Goal: Information Seeking & Learning: Learn about a topic

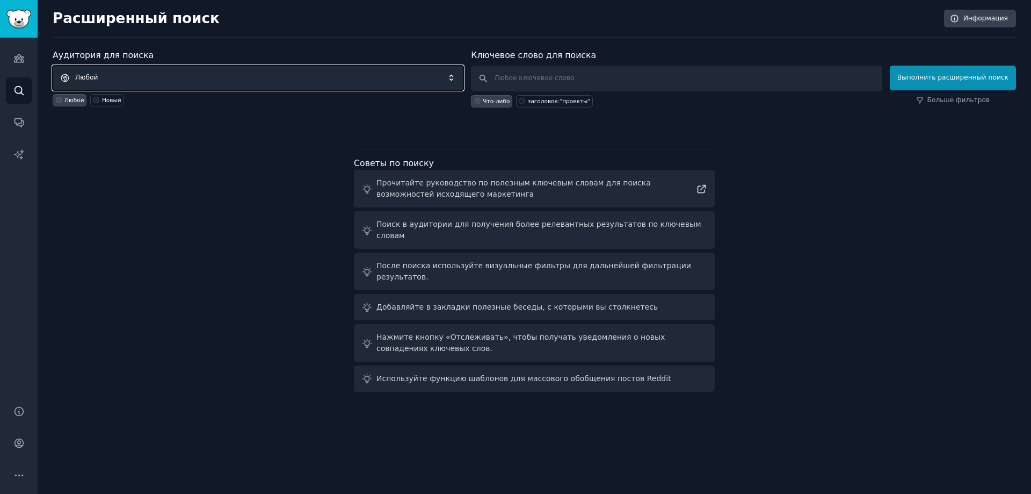
click at [122, 78] on span "Любой" at bounding box center [258, 78] width 411 height 25
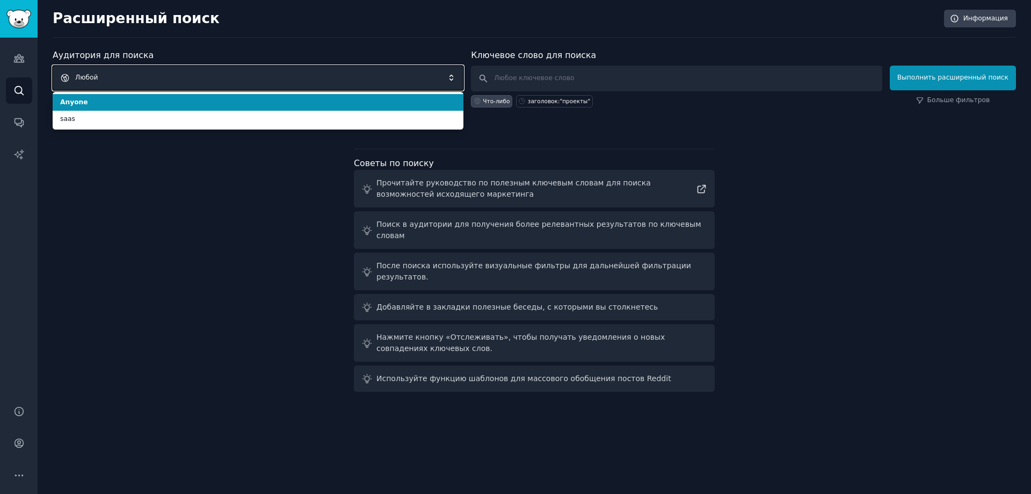
click at [122, 78] on span "Любой" at bounding box center [258, 78] width 411 height 25
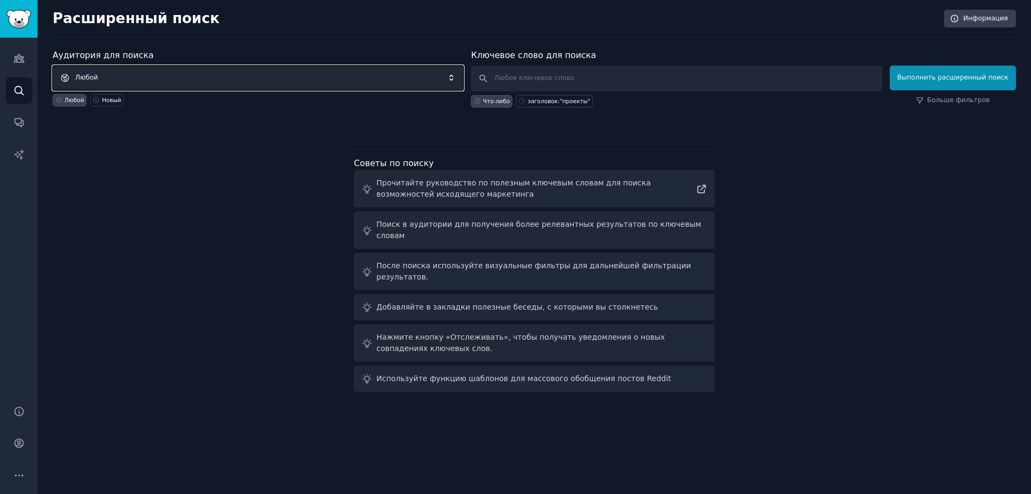
click at [212, 77] on span "Любой" at bounding box center [258, 78] width 411 height 25
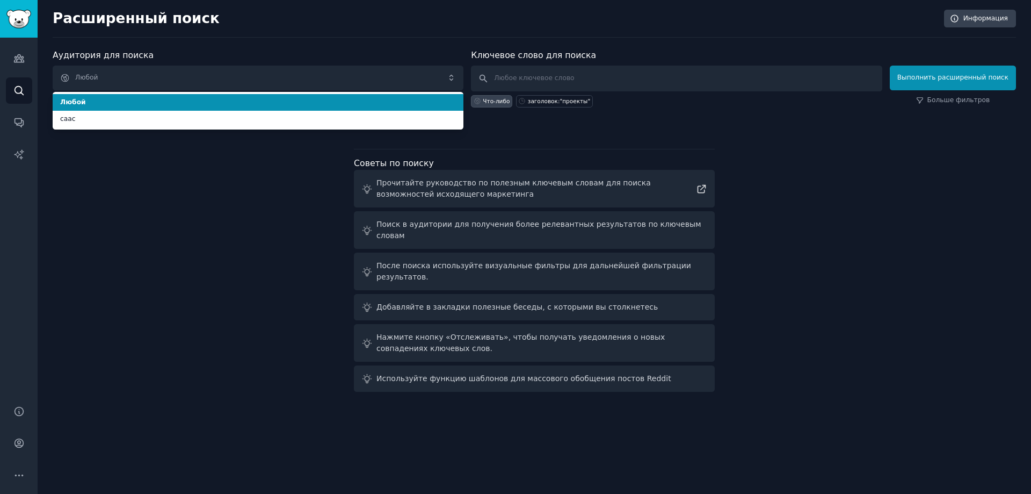
click at [223, 105] on span "Любой" at bounding box center [258, 103] width 396 height 10
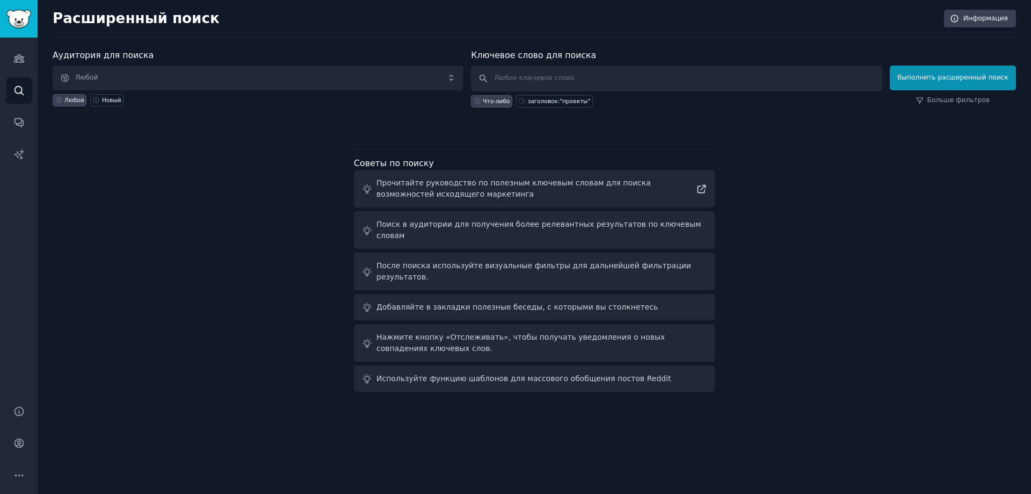
click at [503, 101] on font "Что-либо" at bounding box center [496, 101] width 27 height 6
click at [985, 103] on font "Больше фильтров" at bounding box center [959, 100] width 63 height 8
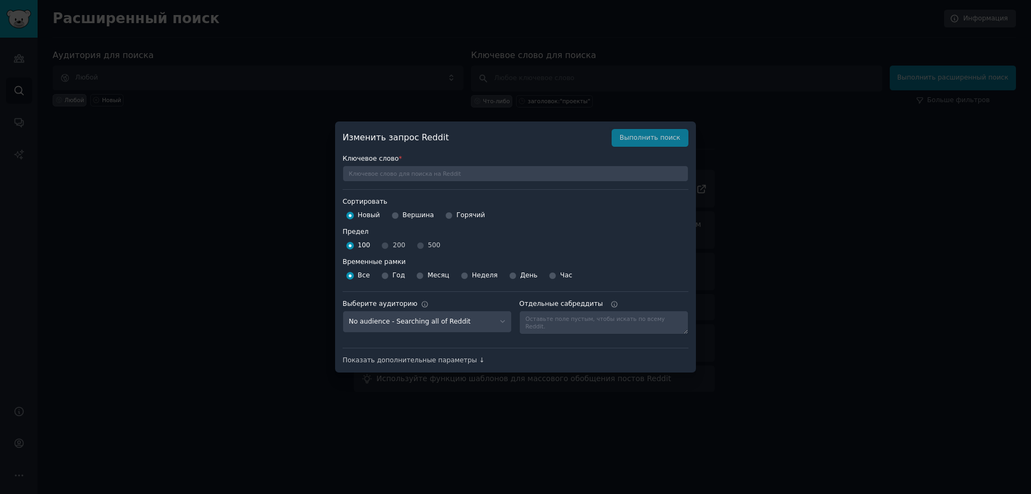
click at [793, 190] on div at bounding box center [515, 247] width 1031 height 494
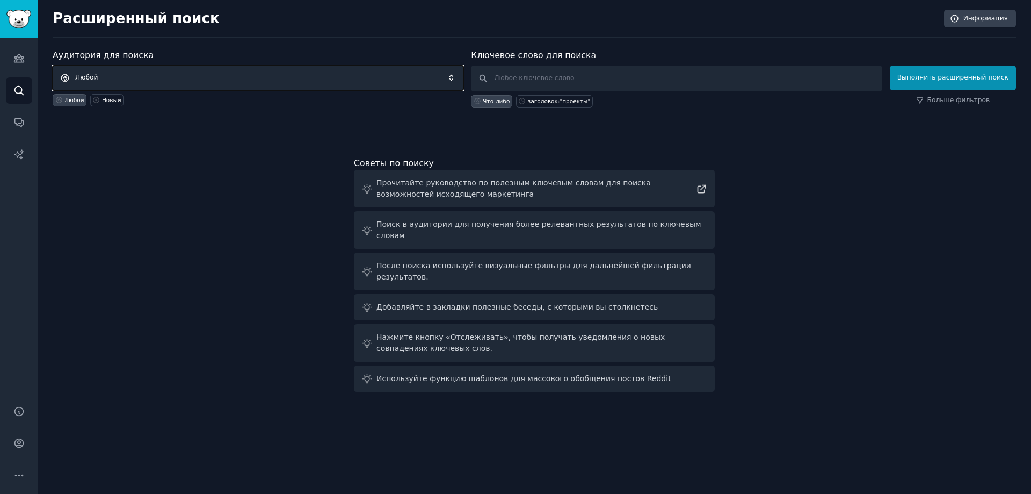
click at [217, 76] on span "Любой" at bounding box center [258, 78] width 411 height 25
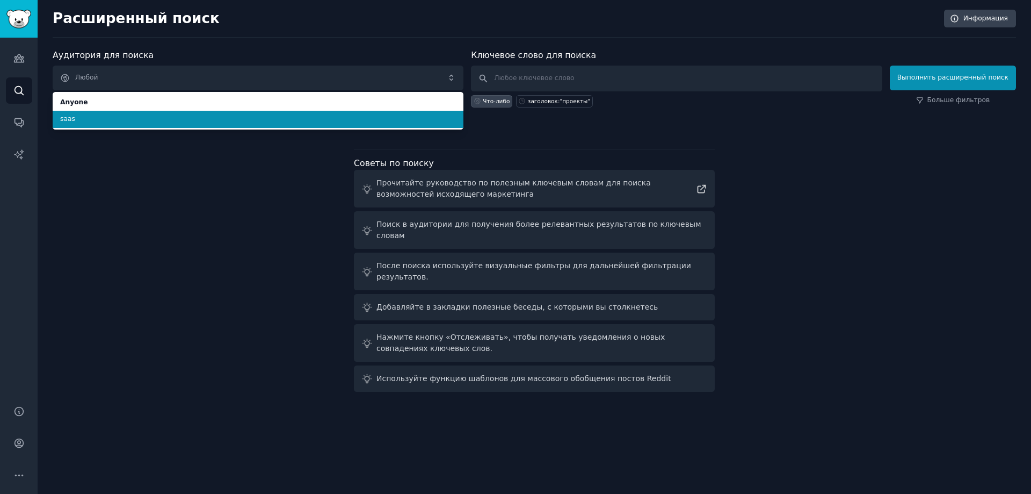
click at [88, 124] on span "saas" at bounding box center [258, 119] width 396 height 10
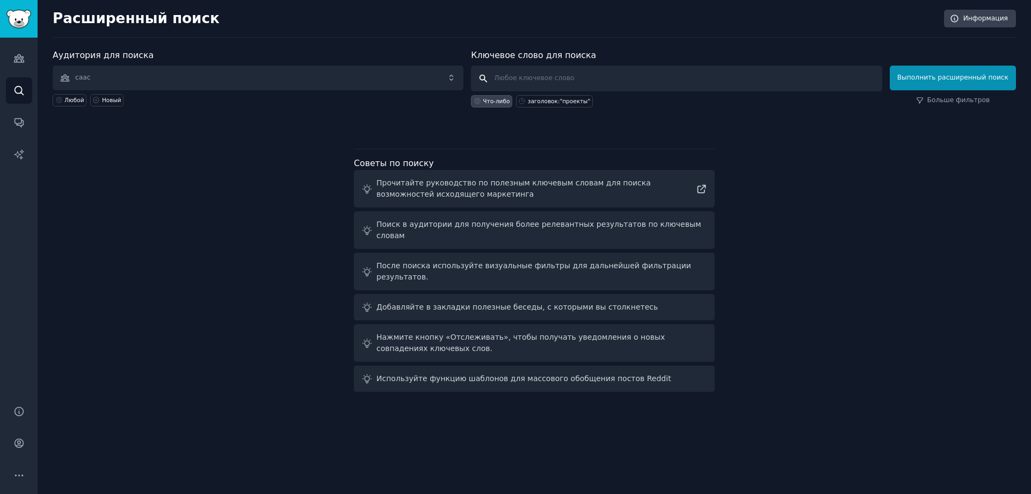
click at [568, 82] on input "text" at bounding box center [676, 79] width 411 height 26
type input "problem"
click at [960, 81] on font "Выполнить расширенный поиск" at bounding box center [953, 78] width 111 height 8
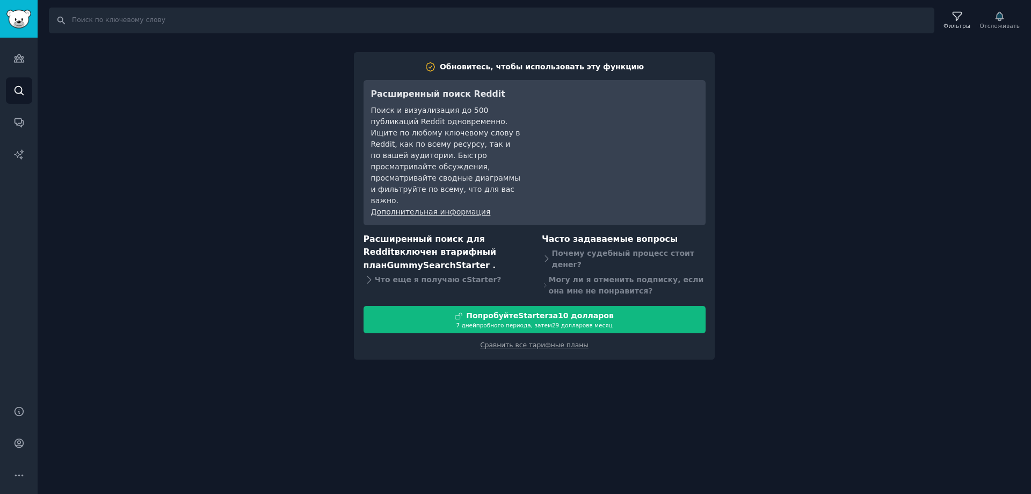
click at [814, 146] on div "Поиск Фильтры Отслеживать Обновитесь, чтобы использовать эту функцию Расширенны…" at bounding box center [535, 247] width 994 height 494
click at [569, 23] on input "Поиск" at bounding box center [492, 21] width 886 height 26
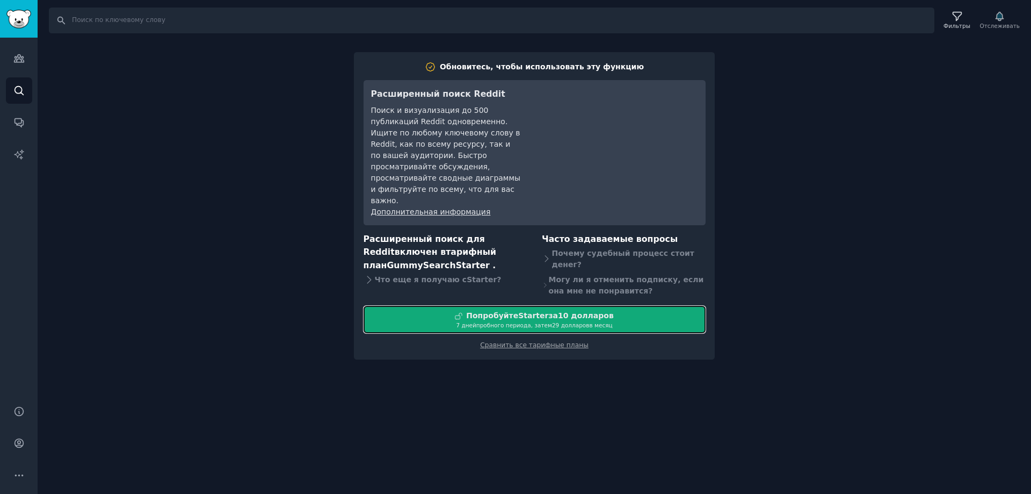
click at [515, 311] on font "Попробуйте" at bounding box center [492, 315] width 52 height 9
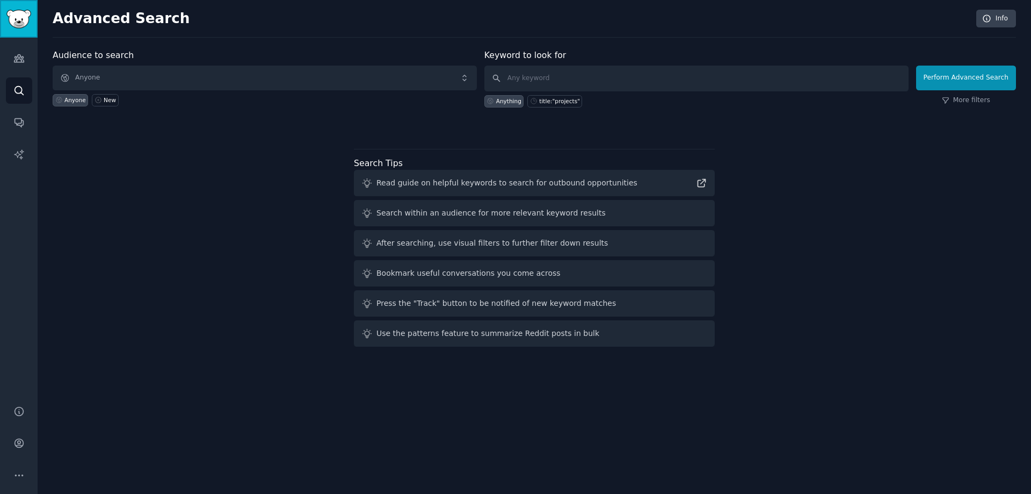
click at [12, 18] on img "Sidebar" at bounding box center [18, 19] width 25 height 19
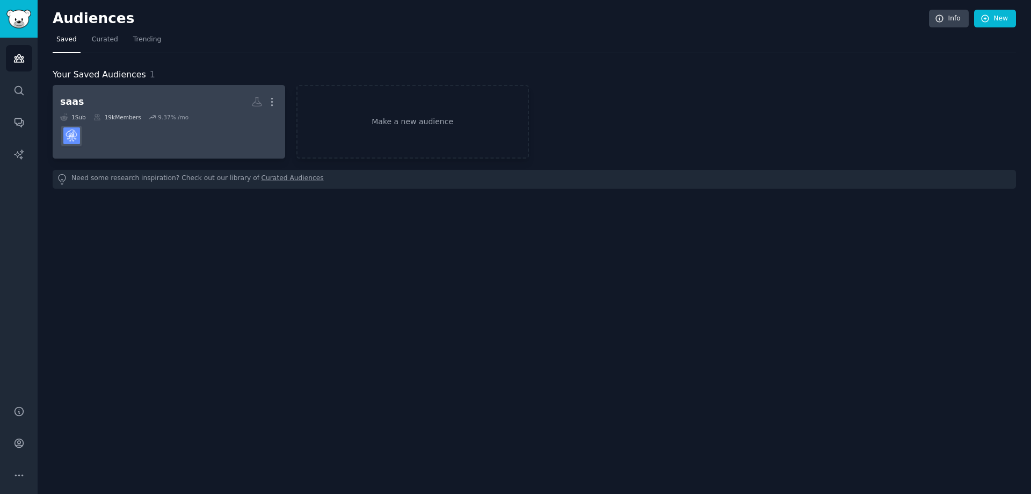
click at [92, 134] on dd at bounding box center [169, 136] width 218 height 30
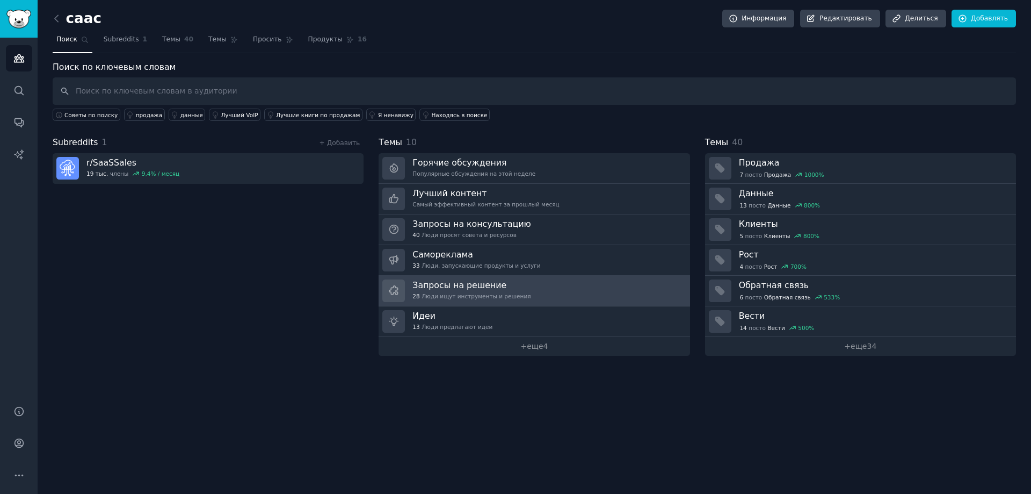
click at [544, 287] on link "Запросы на решение 28 Люди ищут инструменты и решения" at bounding box center [534, 291] width 311 height 31
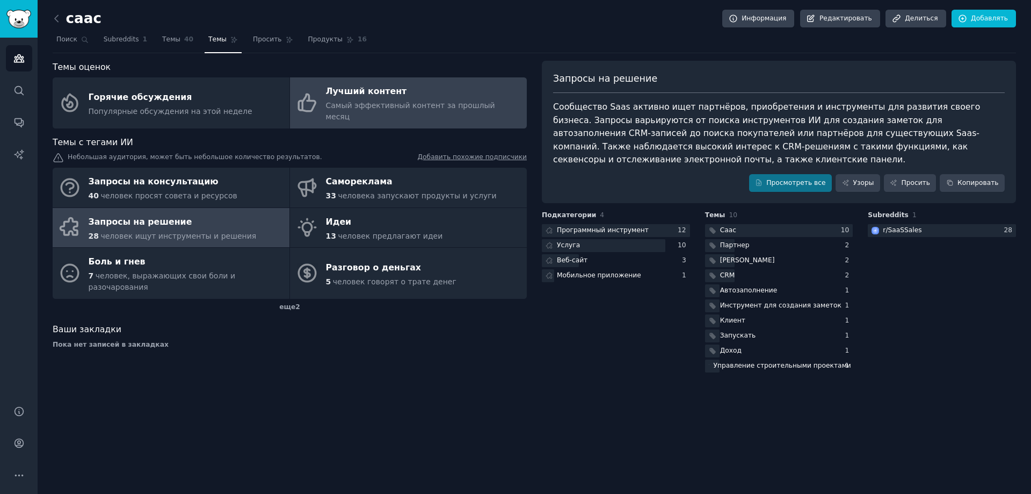
click at [375, 108] on font "Самый эффективный контент за прошлый месяц" at bounding box center [410, 111] width 169 height 20
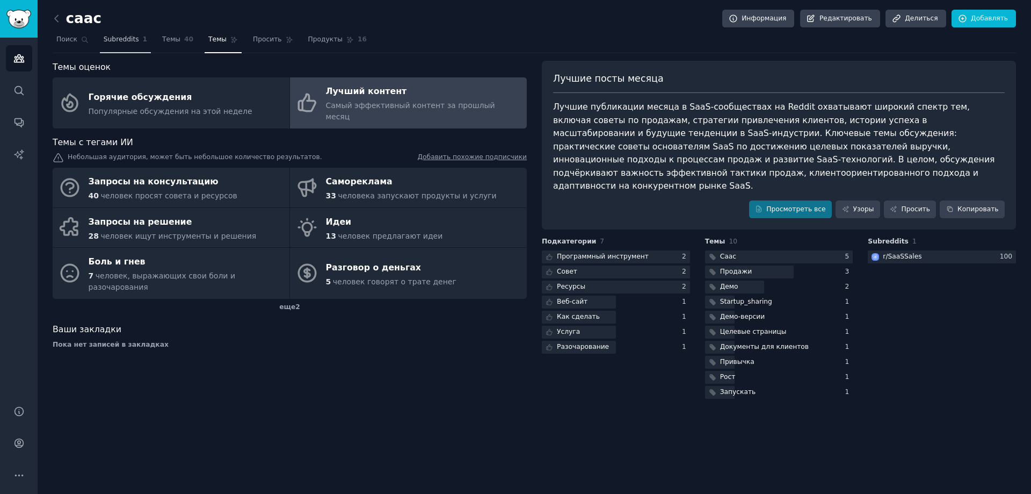
click at [119, 40] on font "Subreddits" at bounding box center [121, 39] width 35 height 8
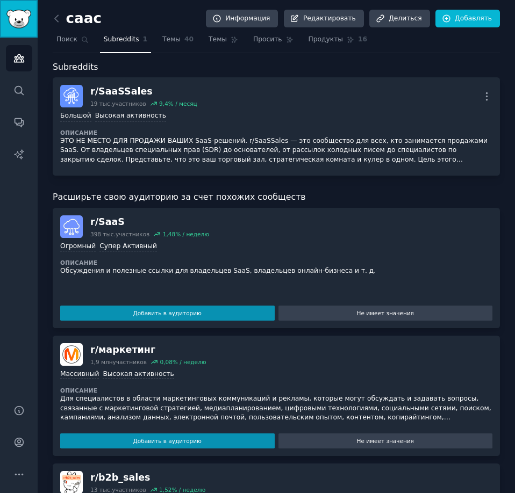
click at [17, 19] on img "Боковая панель" at bounding box center [18, 19] width 25 height 19
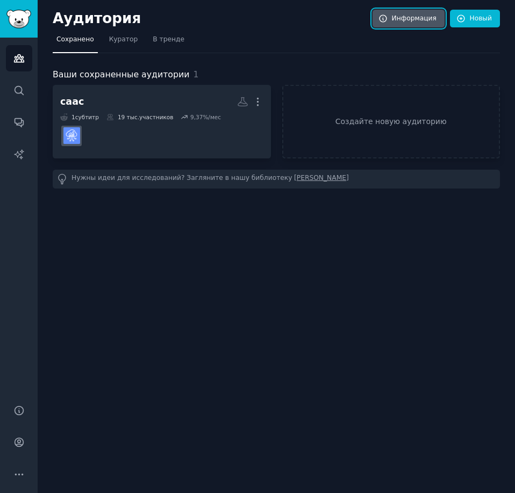
click at [406, 18] on font "Информация" at bounding box center [414, 19] width 45 height 8
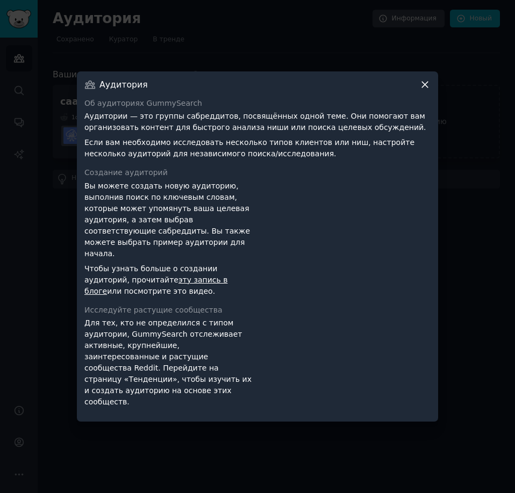
click at [424, 89] on icon at bounding box center [424, 84] width 11 height 11
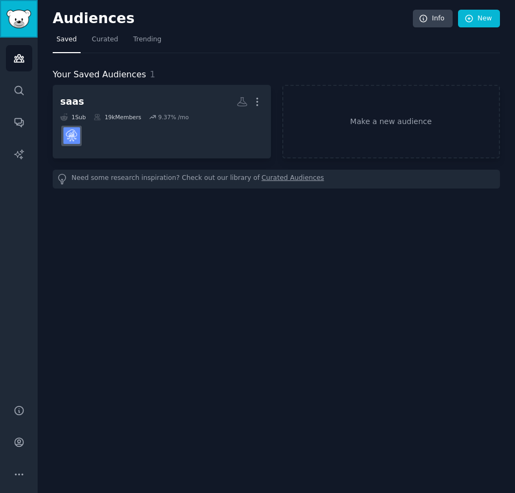
click at [26, 22] on img "Sidebar" at bounding box center [18, 19] width 25 height 19
drag, startPoint x: 96, startPoint y: 44, endPoint x: 111, endPoint y: 42, distance: 15.1
click at [96, 44] on span "Curated" at bounding box center [105, 40] width 26 height 10
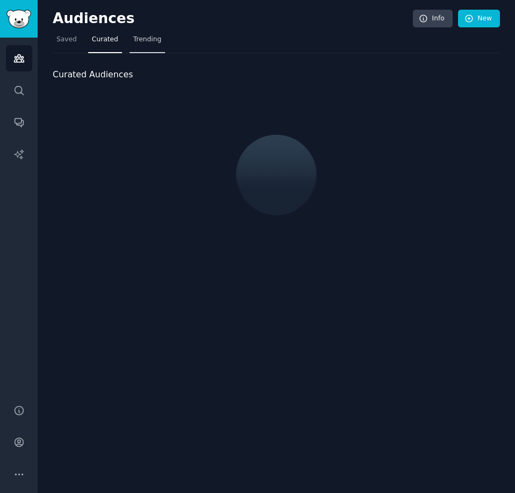
click at [141, 40] on span "Trending" at bounding box center [147, 40] width 28 height 10
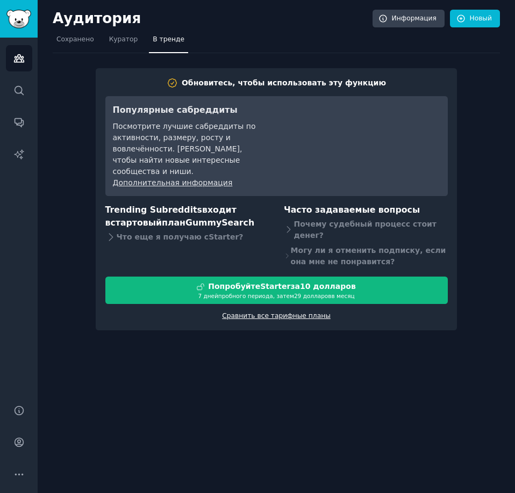
click at [277, 312] on font "Сравнить все тарифные планы" at bounding box center [276, 316] width 109 height 8
